Goal: Transaction & Acquisition: Subscribe to service/newsletter

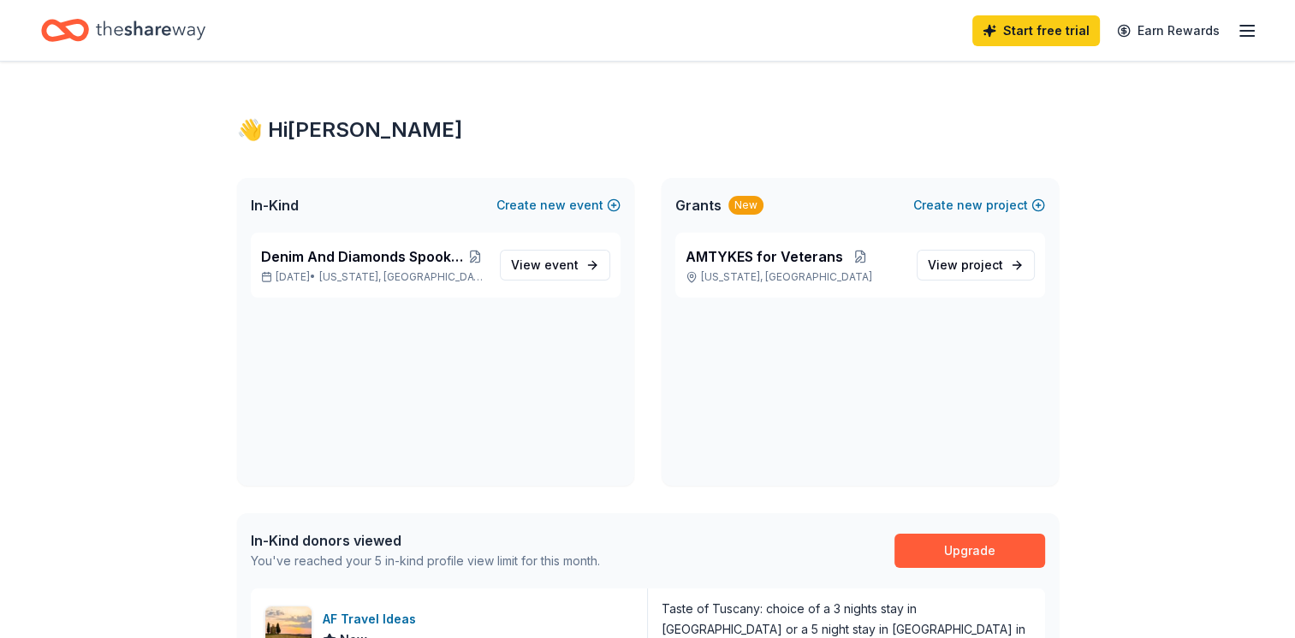
click at [1294, 118] on html "Start free trial Earn Rewards 👋 Hi Beth In-Kind Create new event Denim And Diam…" at bounding box center [647, 319] width 1295 height 638
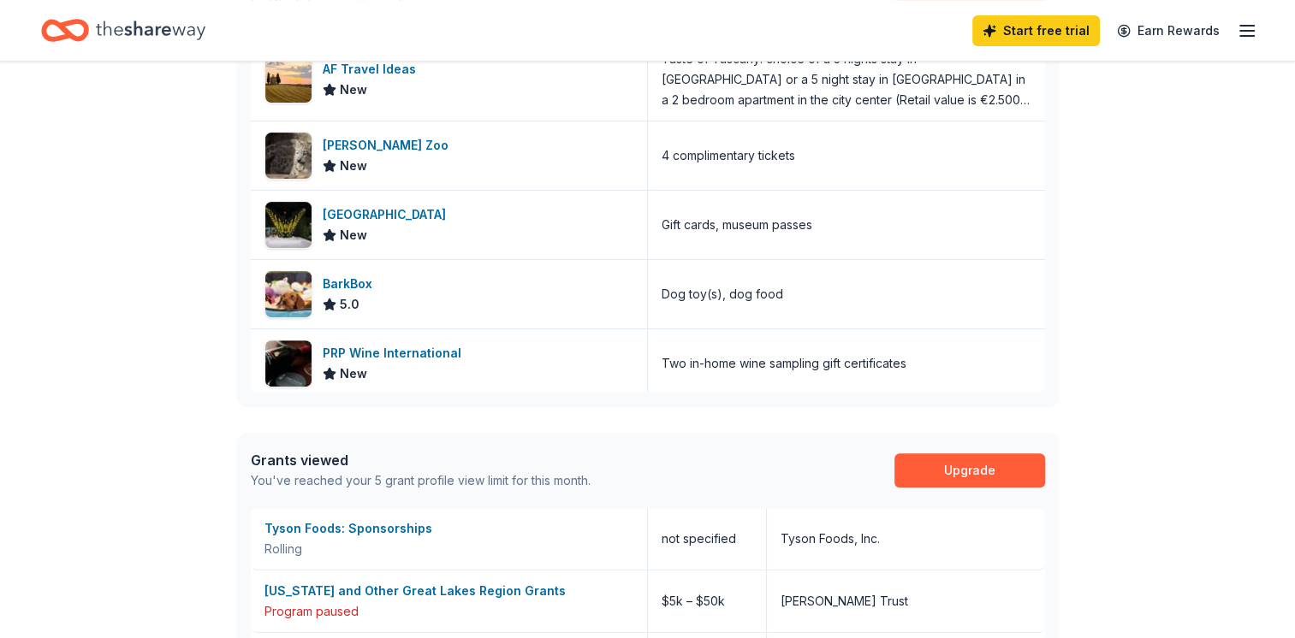
scroll to position [20, 0]
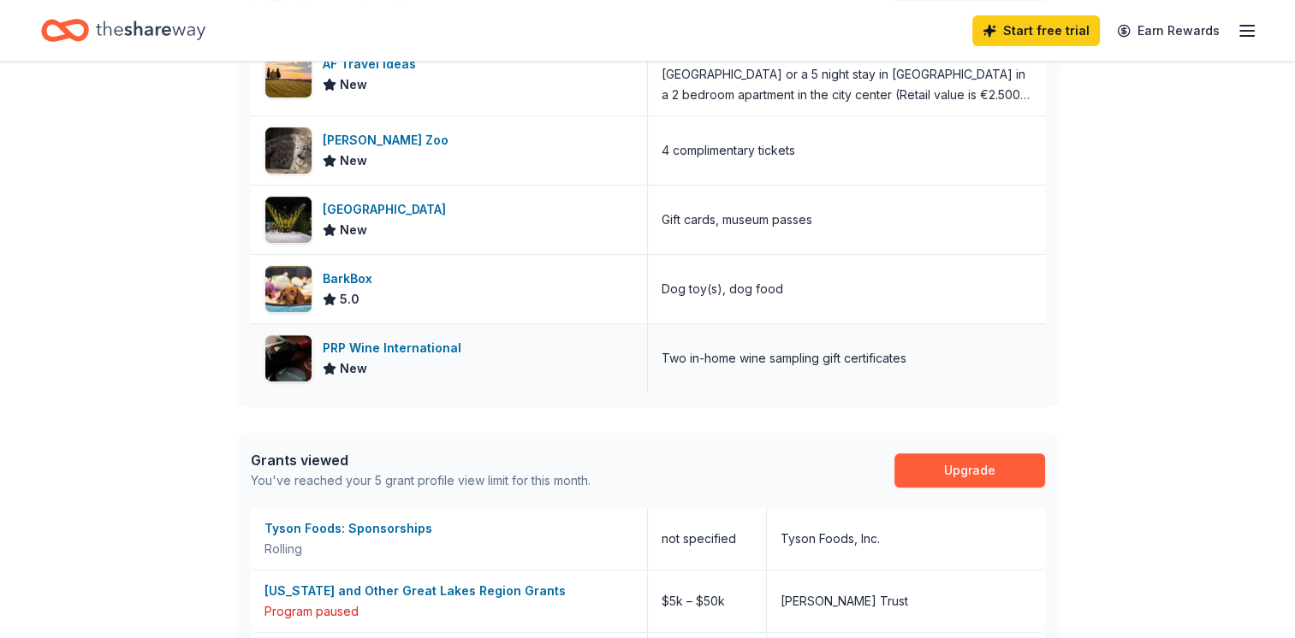
click at [846, 361] on div "Two in-home wine sampling gift certificates" at bounding box center [784, 358] width 245 height 21
click at [422, 364] on div "New" at bounding box center [395, 369] width 145 height 21
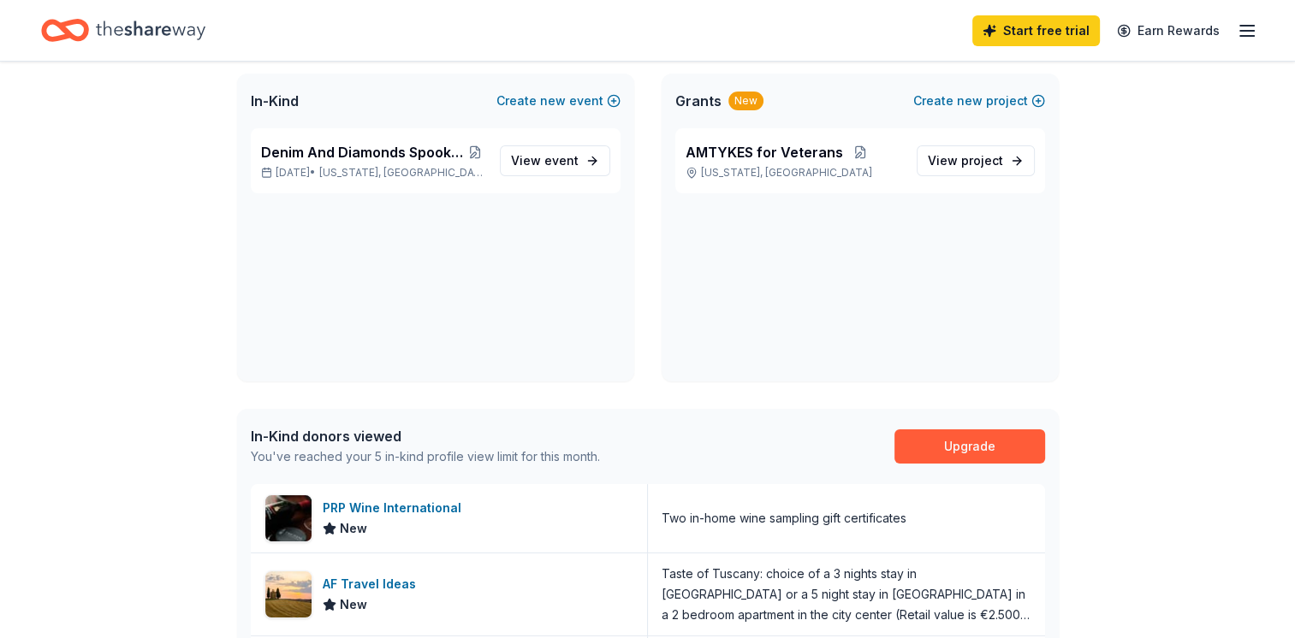
scroll to position [103, 0]
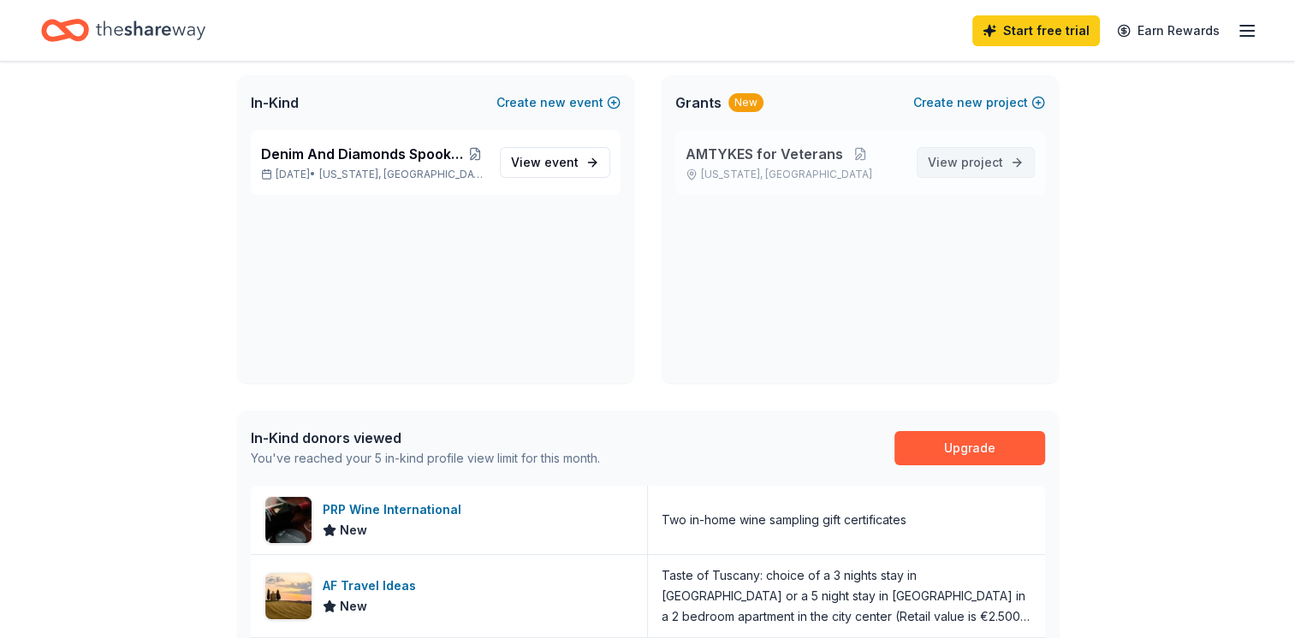
click at [986, 167] on span "project" at bounding box center [982, 162] width 42 height 15
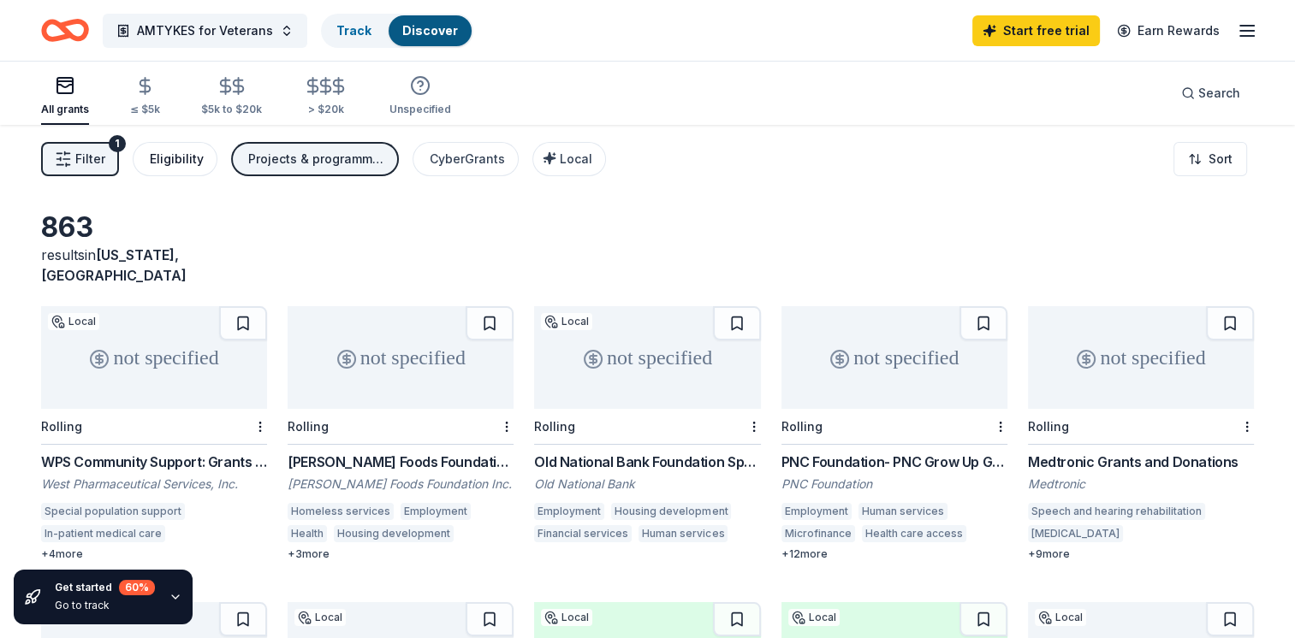
click at [157, 155] on div "Eligibility" at bounding box center [177, 159] width 54 height 21
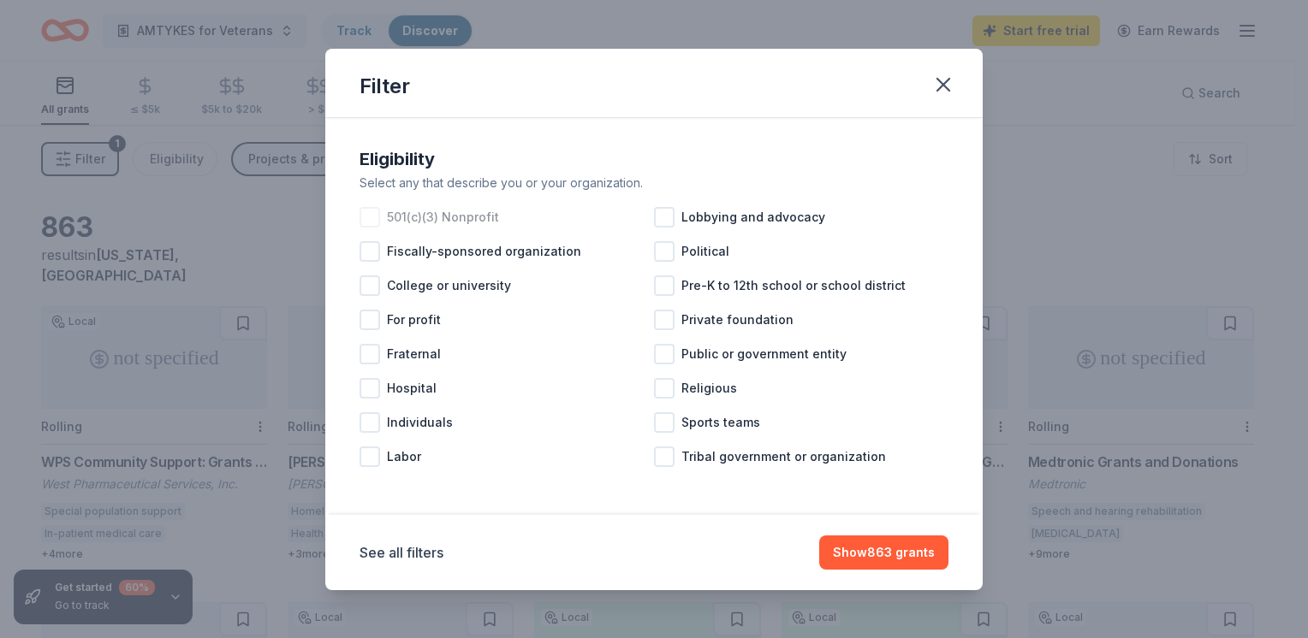
click at [371, 221] on div at bounding box center [369, 217] width 21 height 21
click at [369, 418] on div at bounding box center [369, 422] width 21 height 21
click at [554, 406] on div "Individuals" at bounding box center [506, 423] width 294 height 34
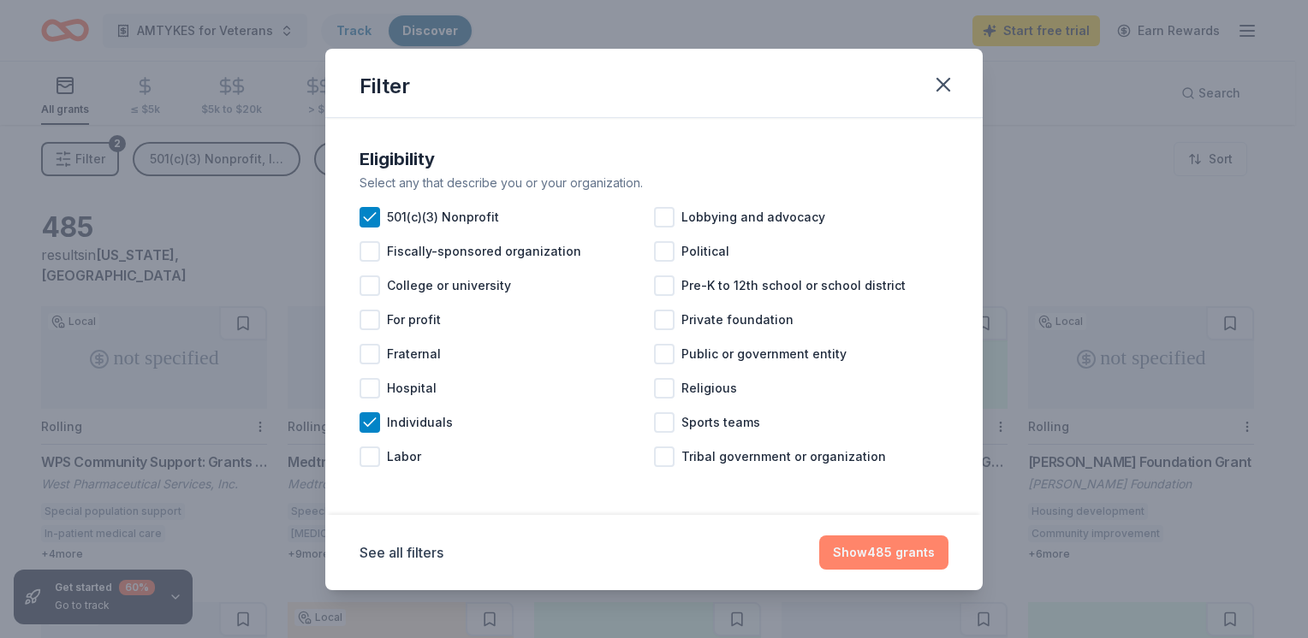
click at [890, 548] on button "Show 485 grants" at bounding box center [883, 553] width 129 height 34
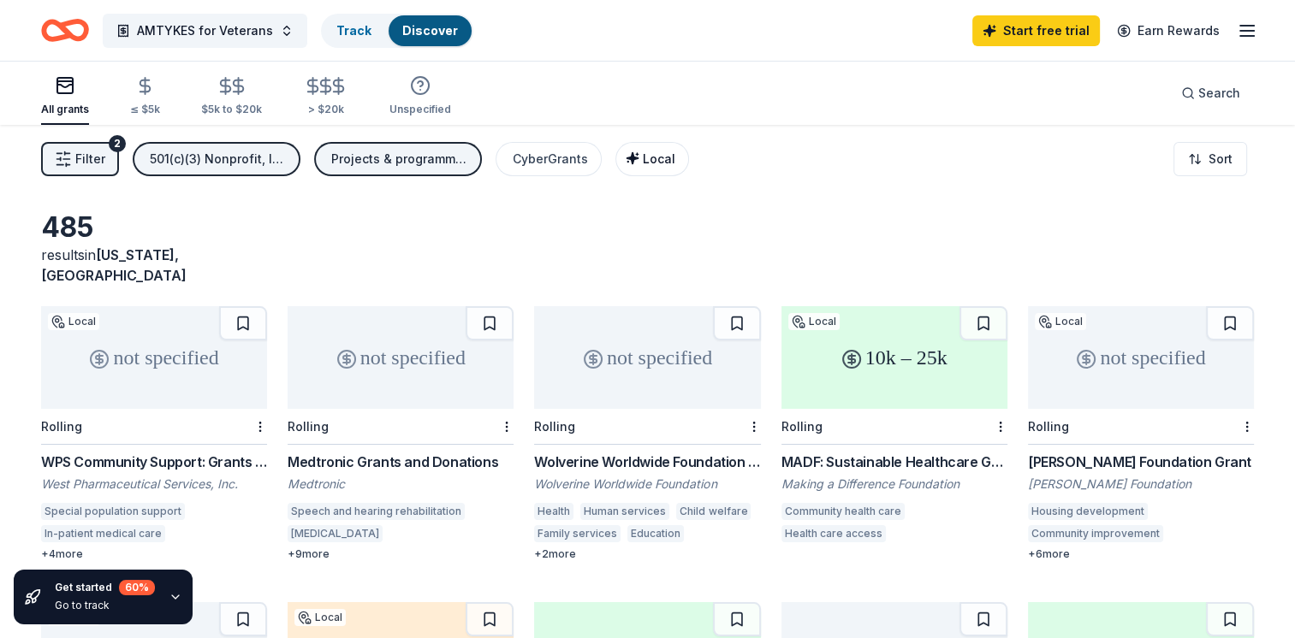
click at [650, 162] on span "Local" at bounding box center [659, 158] width 33 height 15
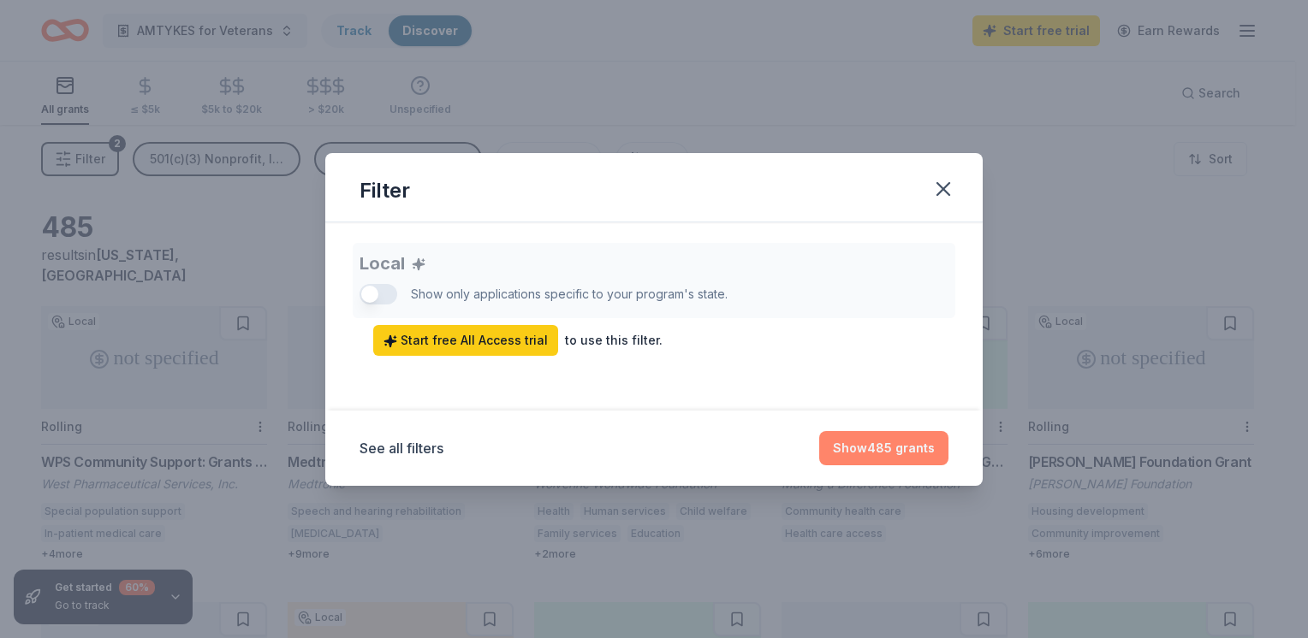
click at [876, 442] on button "Show 485 grants" at bounding box center [883, 448] width 129 height 34
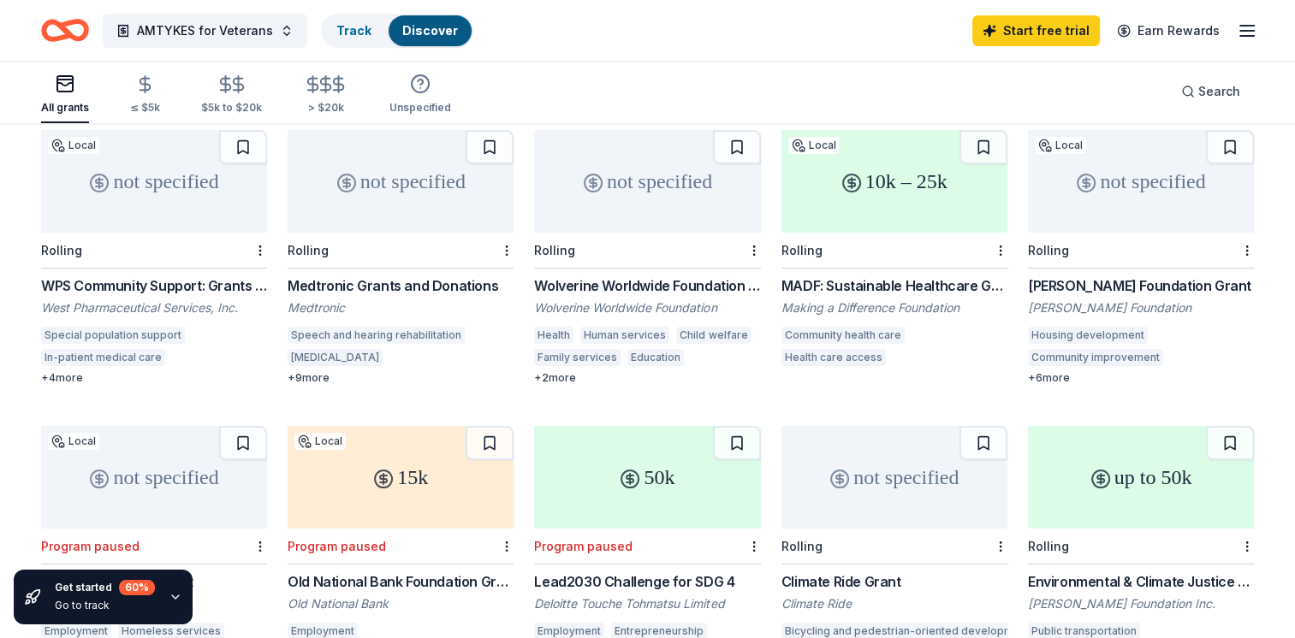
scroll to position [174, 0]
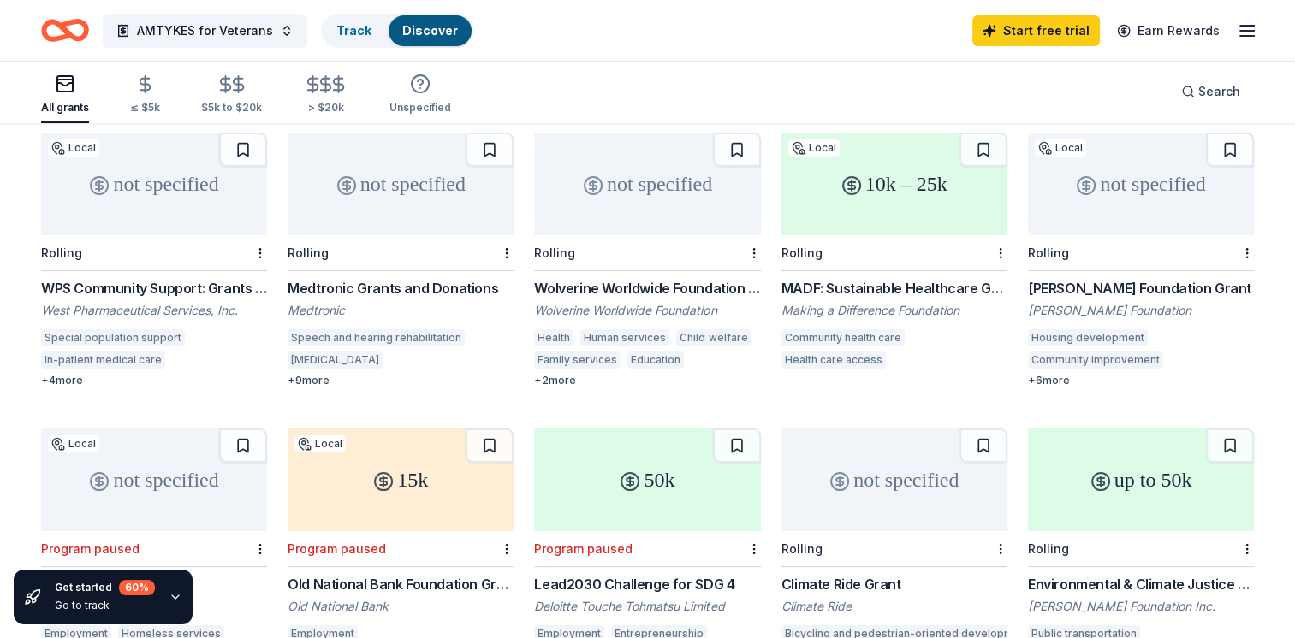
click at [630, 278] on div "Wolverine Worldwide Foundation Grant" at bounding box center [647, 288] width 226 height 21
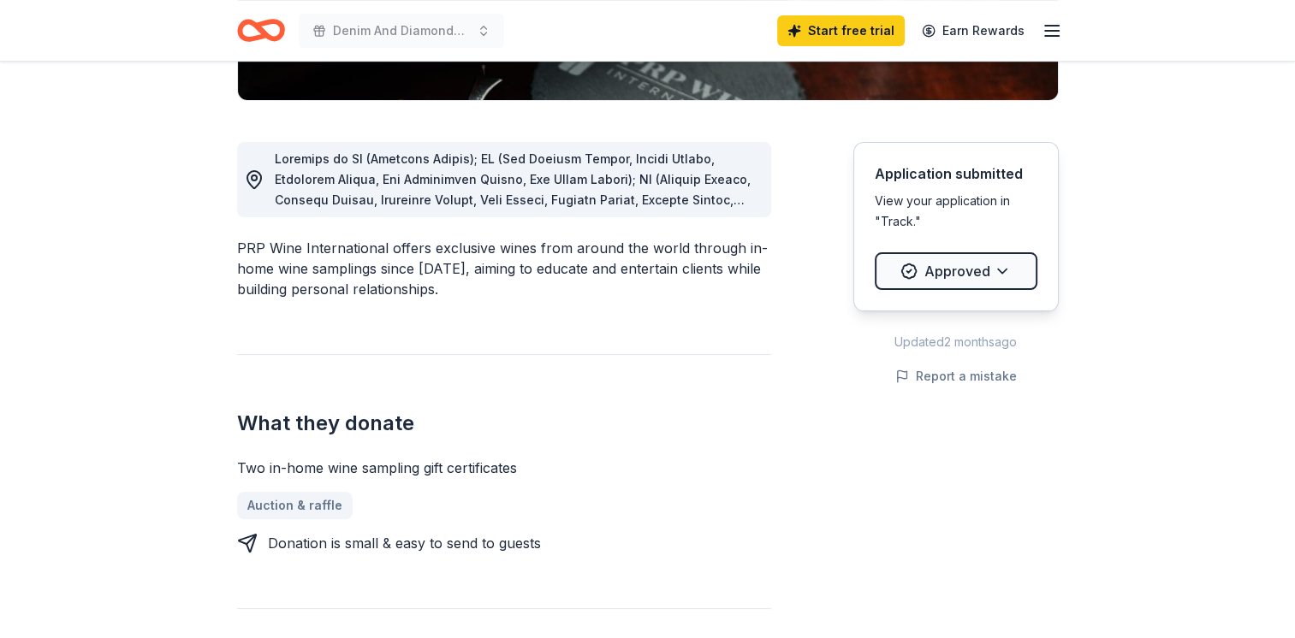
scroll to position [463, 0]
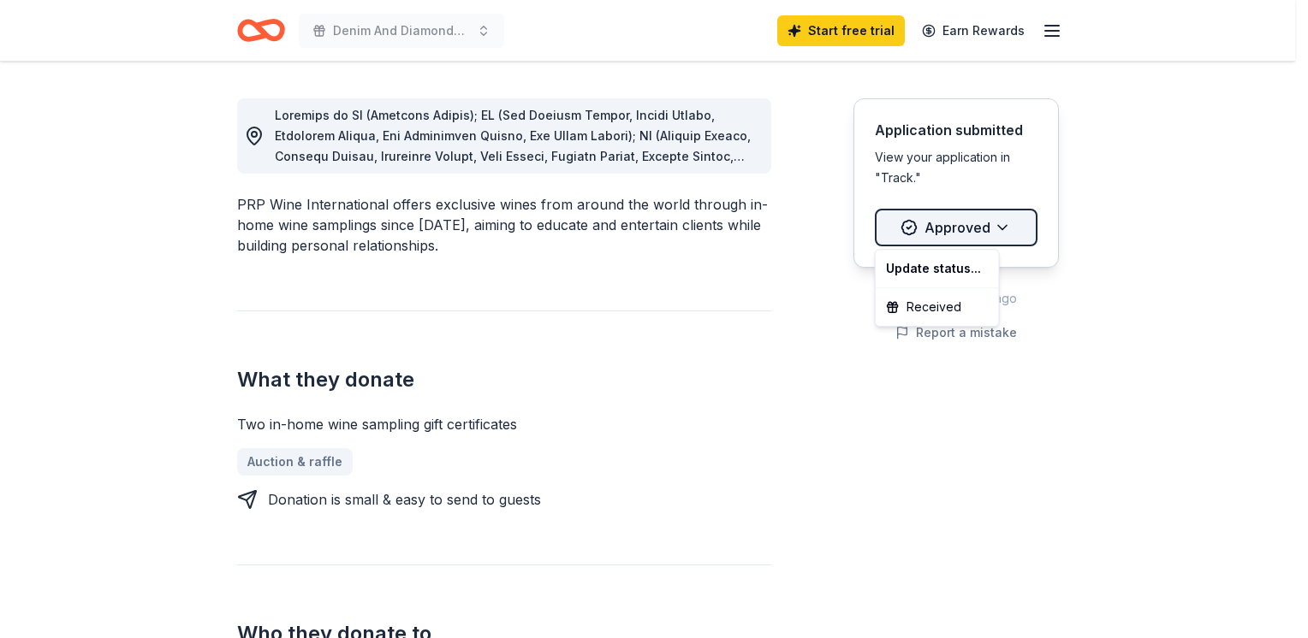
click at [934, 311] on div "Received" at bounding box center [937, 307] width 116 height 31
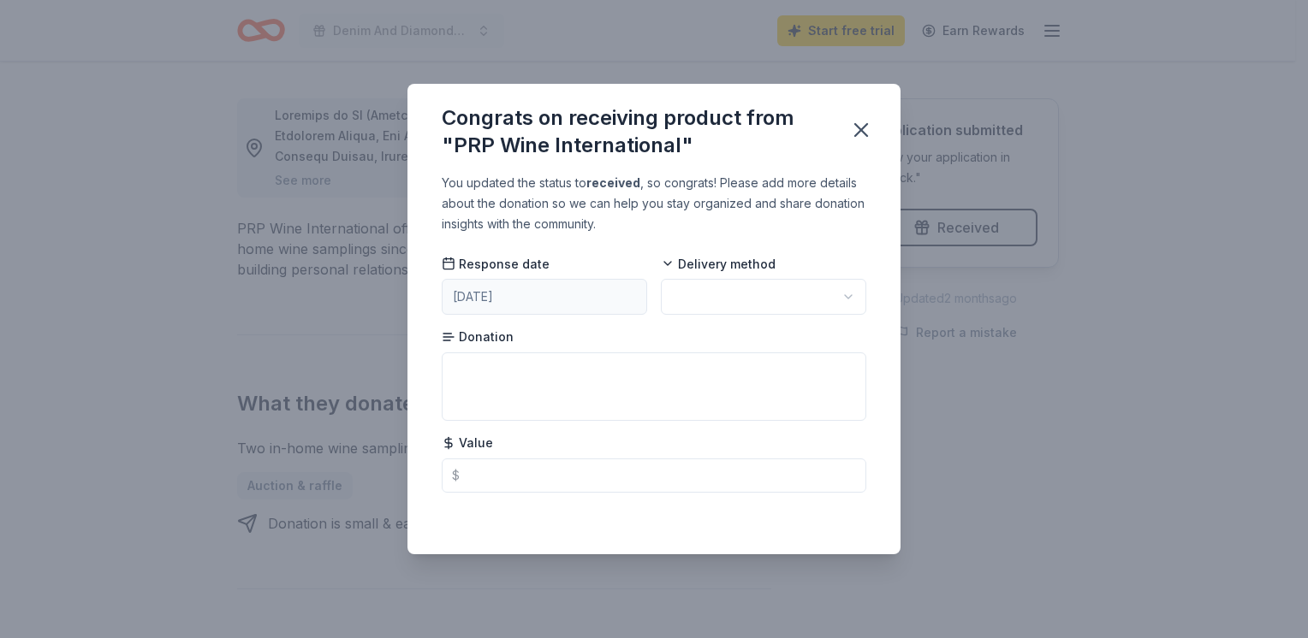
click at [1083, 189] on div "Congrats on receiving product from "PRP Wine International" You updated the sta…" at bounding box center [654, 319] width 1308 height 638
click at [861, 128] on icon "button" at bounding box center [861, 130] width 24 height 24
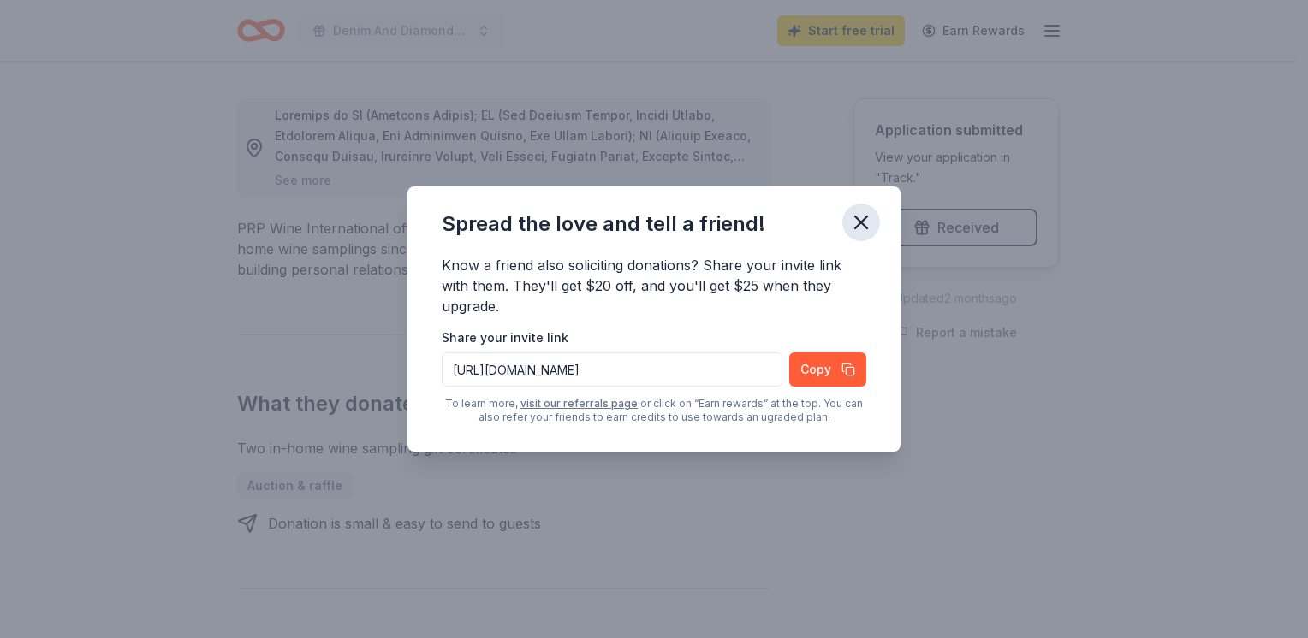
click at [859, 223] on icon "button" at bounding box center [861, 223] width 12 height 12
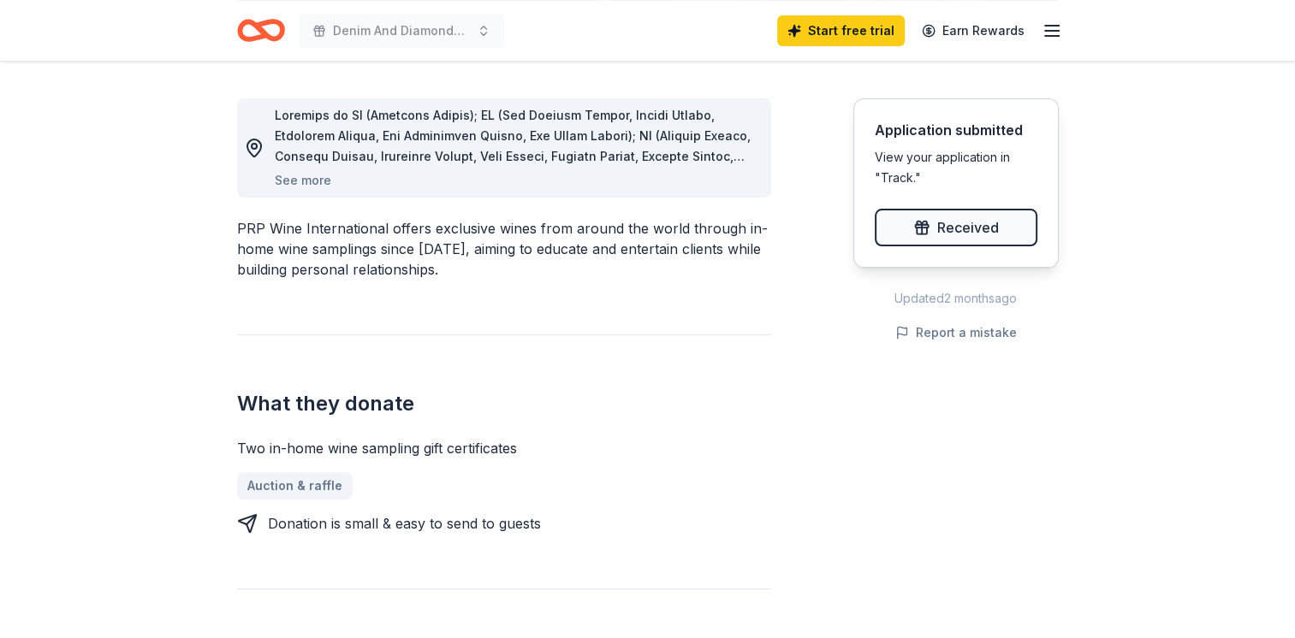
click at [286, 487] on link "Auction & raffle" at bounding box center [301, 485] width 129 height 27
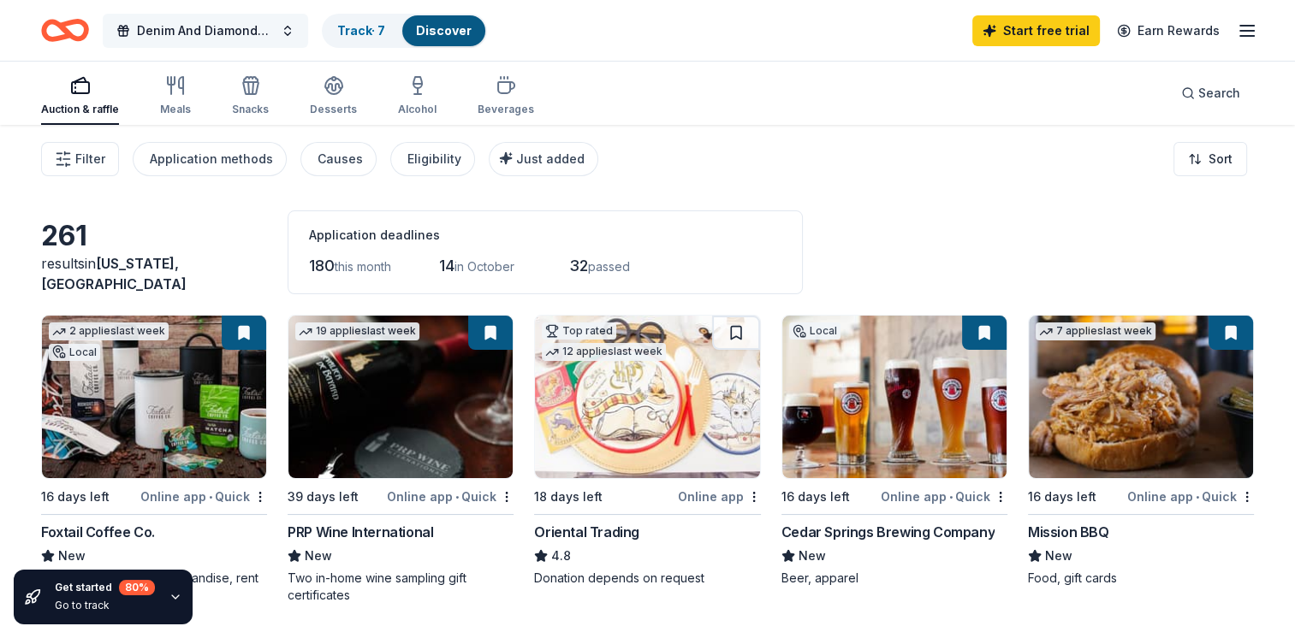
click at [200, 25] on span "Denim And Diamonds Spooktacular Fundraiser" at bounding box center [205, 31] width 137 height 21
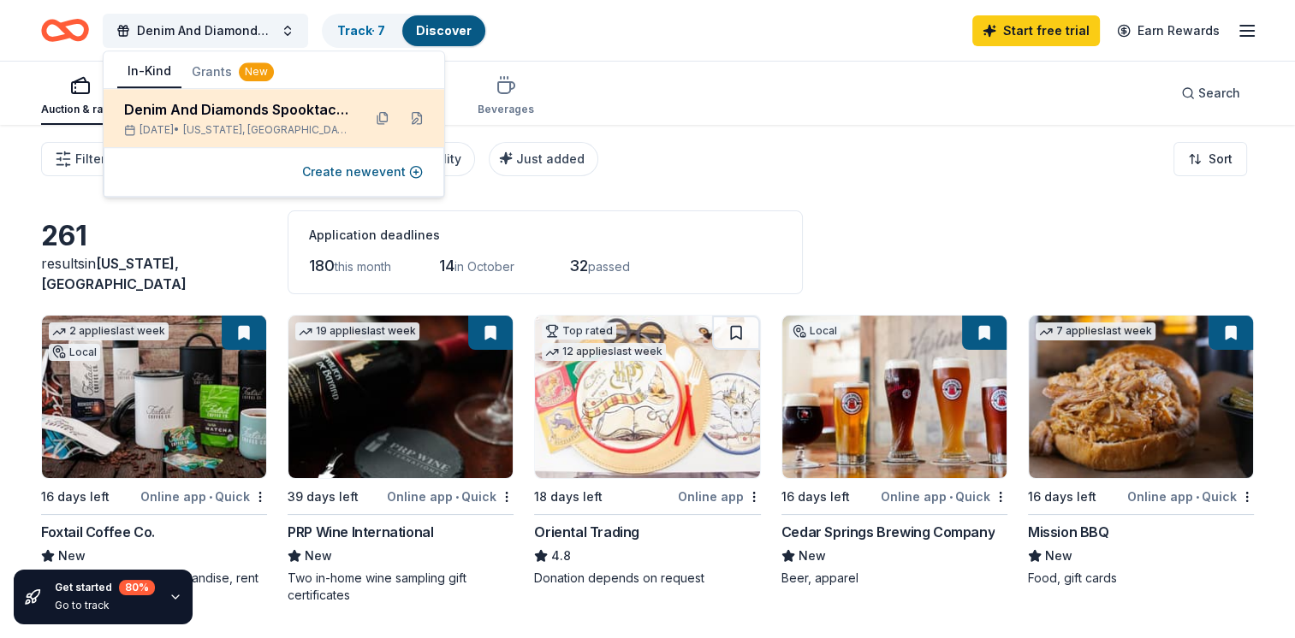
click at [238, 111] on div "Denim And Diamonds Spooktacular Fundraiser" at bounding box center [236, 109] width 224 height 21
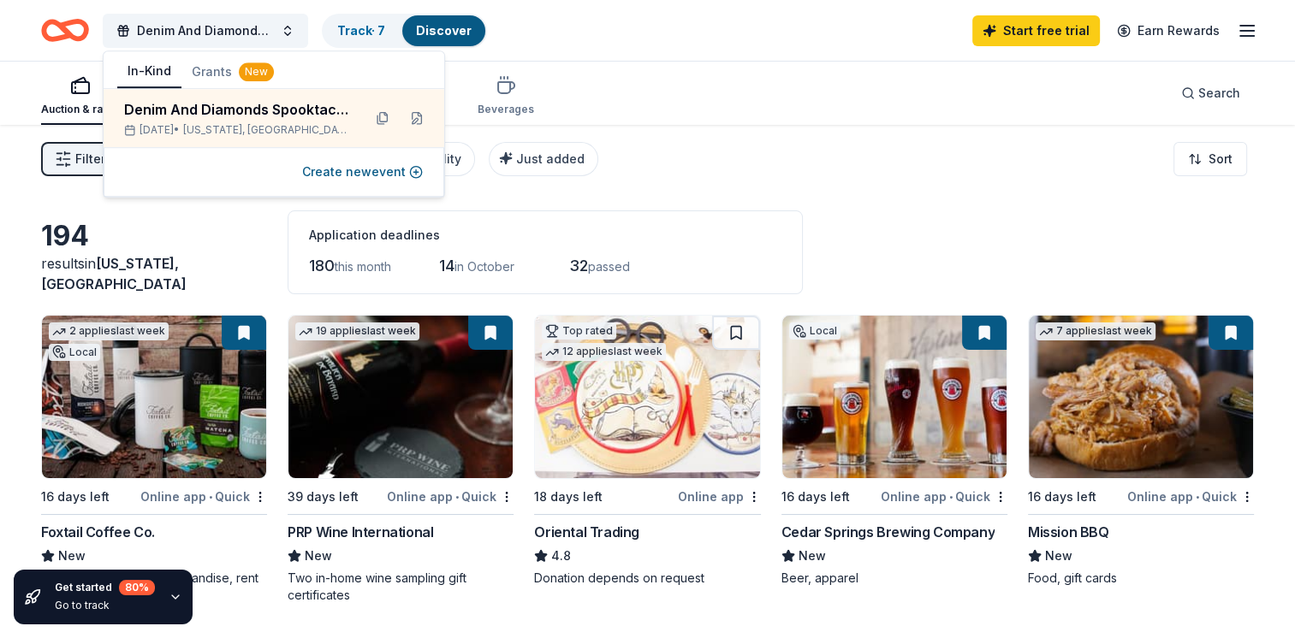
click at [387, 440] on img at bounding box center [400, 397] width 224 height 163
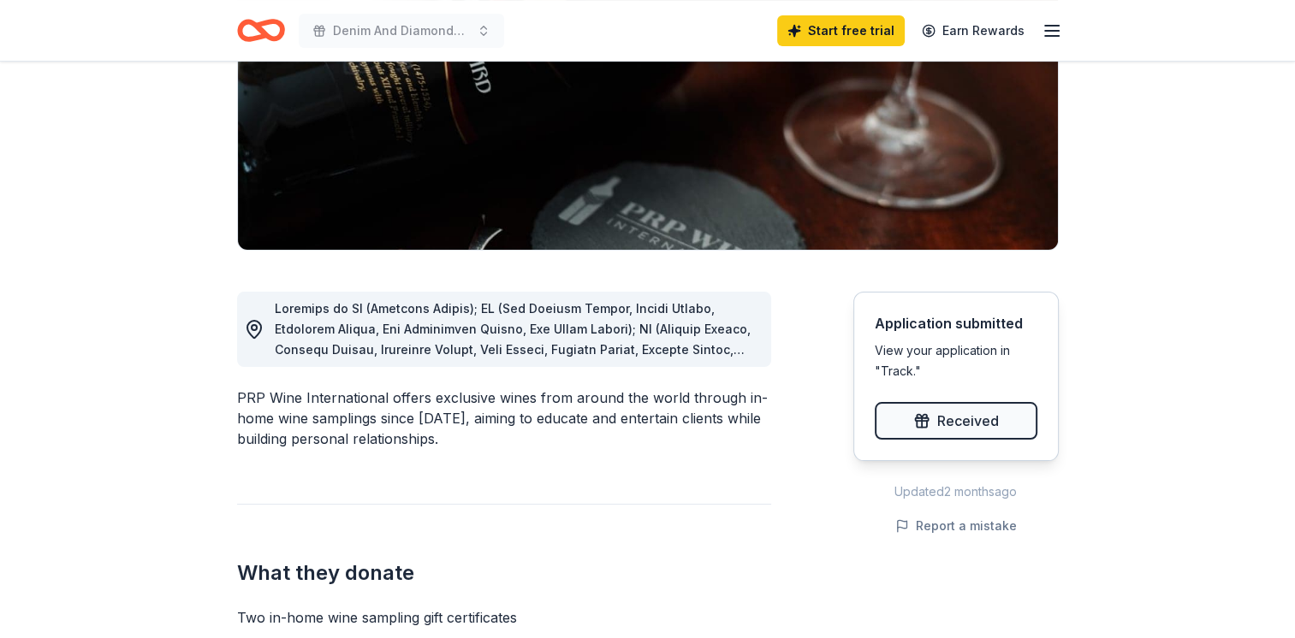
scroll to position [267, 0]
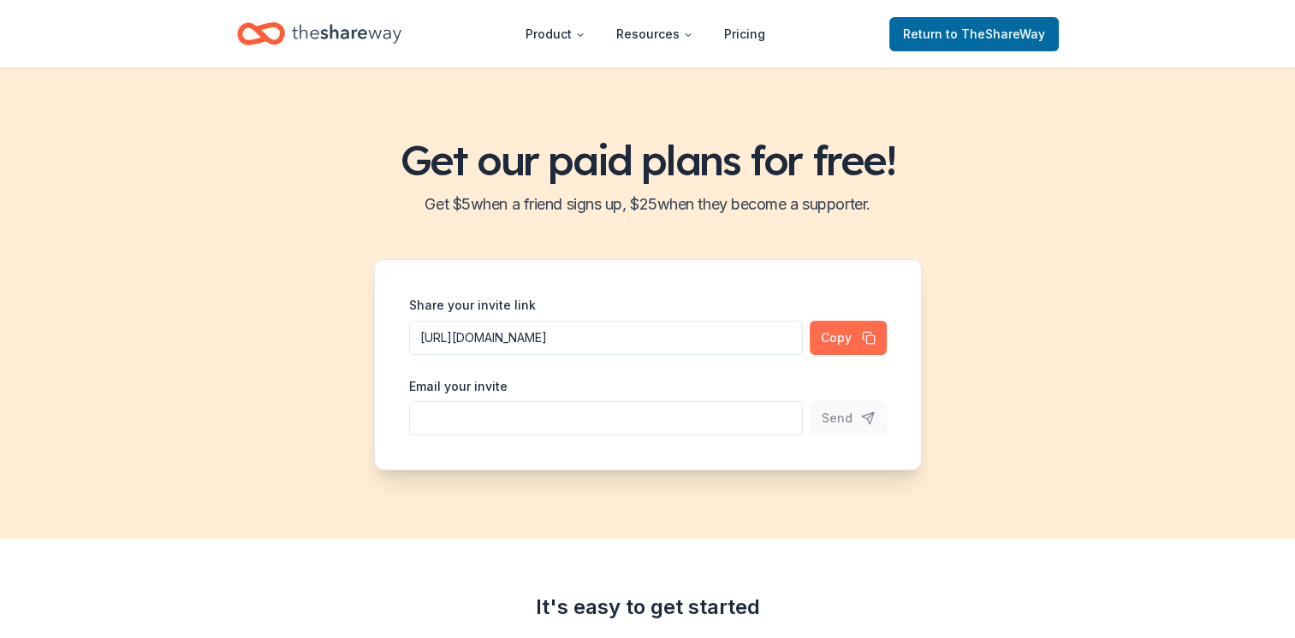
click at [844, 337] on button "Copy" at bounding box center [848, 338] width 77 height 34
click at [715, 432] on input "Share your invite link" at bounding box center [606, 418] width 394 height 34
type input "[PERSON_NAME][EMAIL_ADDRESS][DOMAIN_NAME]"
click at [856, 420] on button "Send" at bounding box center [848, 418] width 77 height 34
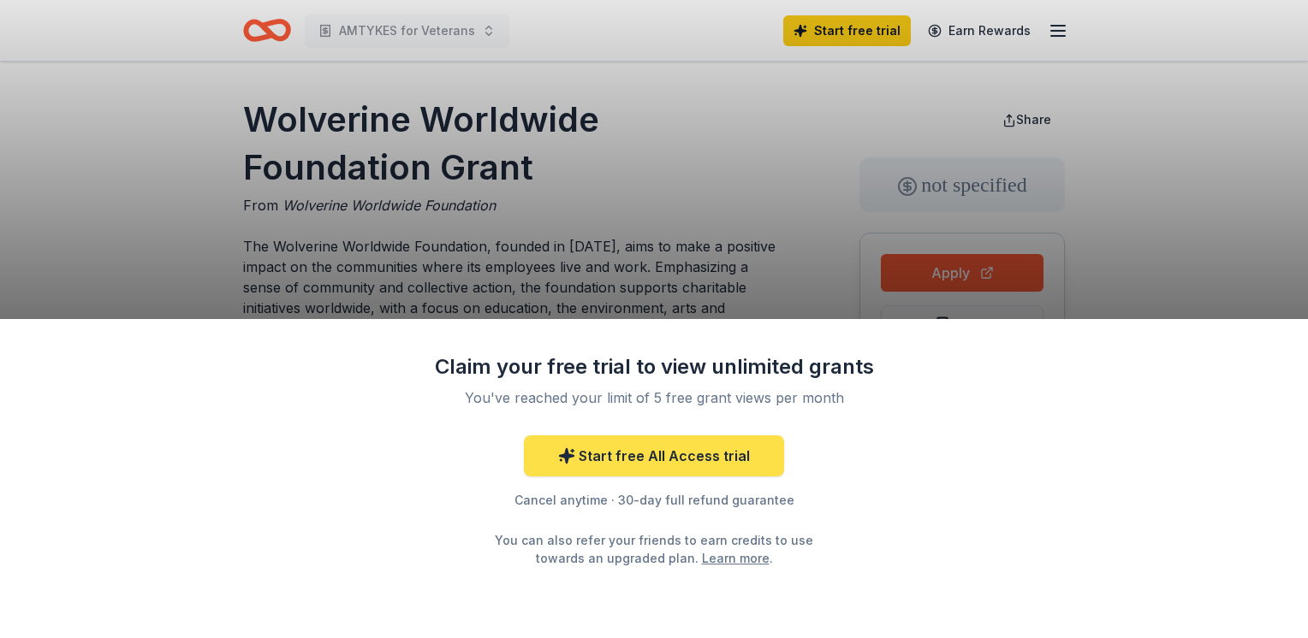
click at [674, 462] on link "Start free All Access trial" at bounding box center [654, 456] width 260 height 41
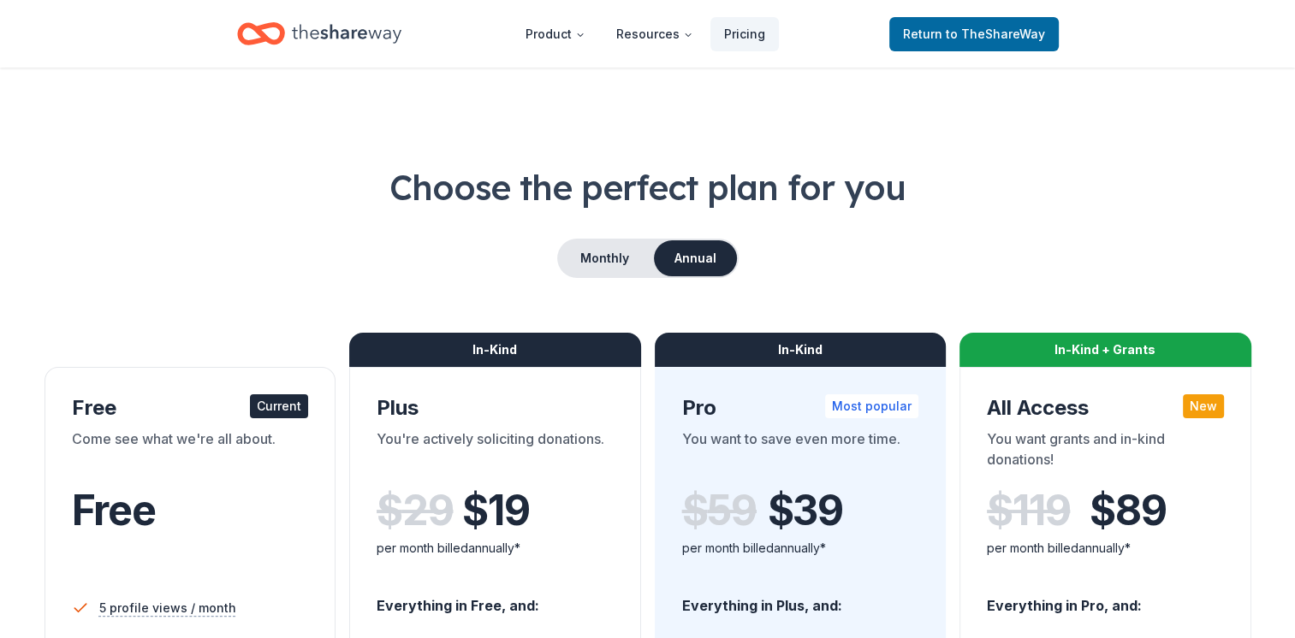
click at [1082, 21] on div "Product Resources Pricing Return to TheShareWay" at bounding box center [648, 34] width 876 height 40
